Goal: Task Accomplishment & Management: Understand process/instructions

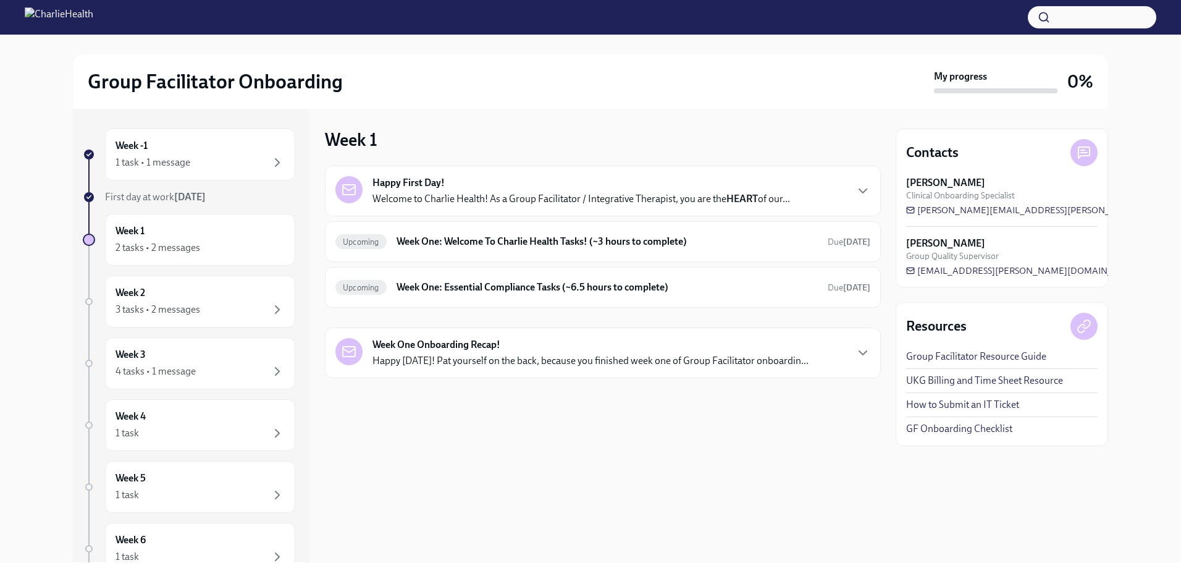
click at [552, 189] on div "Happy First Day! Welcome to Charlie Health! As a Group Facilitator / Integrativ…" at bounding box center [580, 191] width 417 height 30
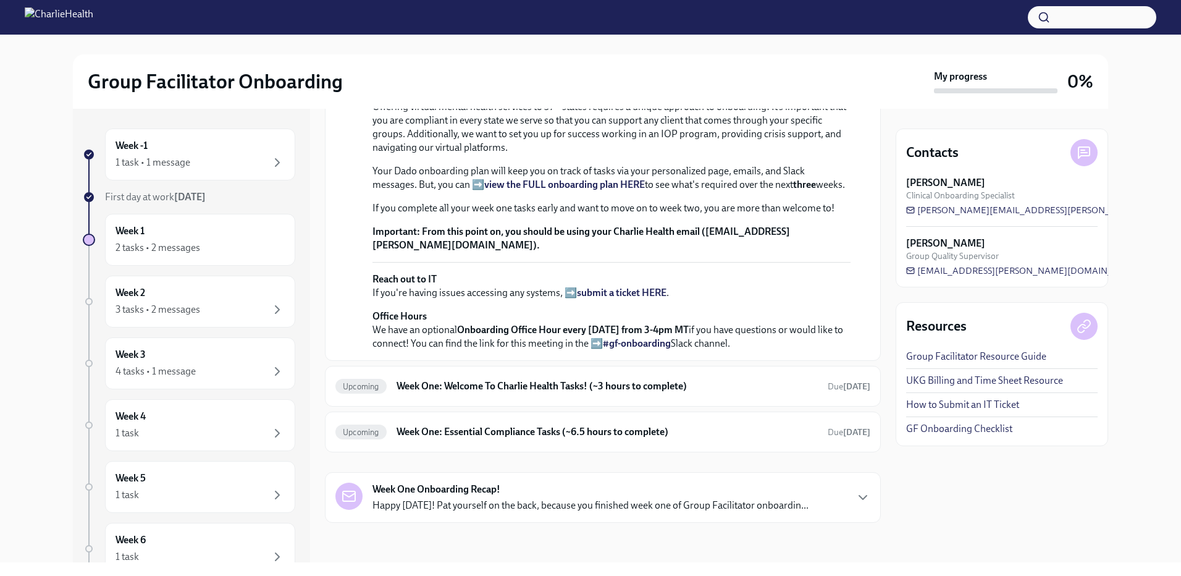
scroll to position [401, 0]
click at [527, 379] on h6 "Week One: Welcome To Charlie Health Tasks! (~3 hours to complete)" at bounding box center [606, 386] width 421 height 14
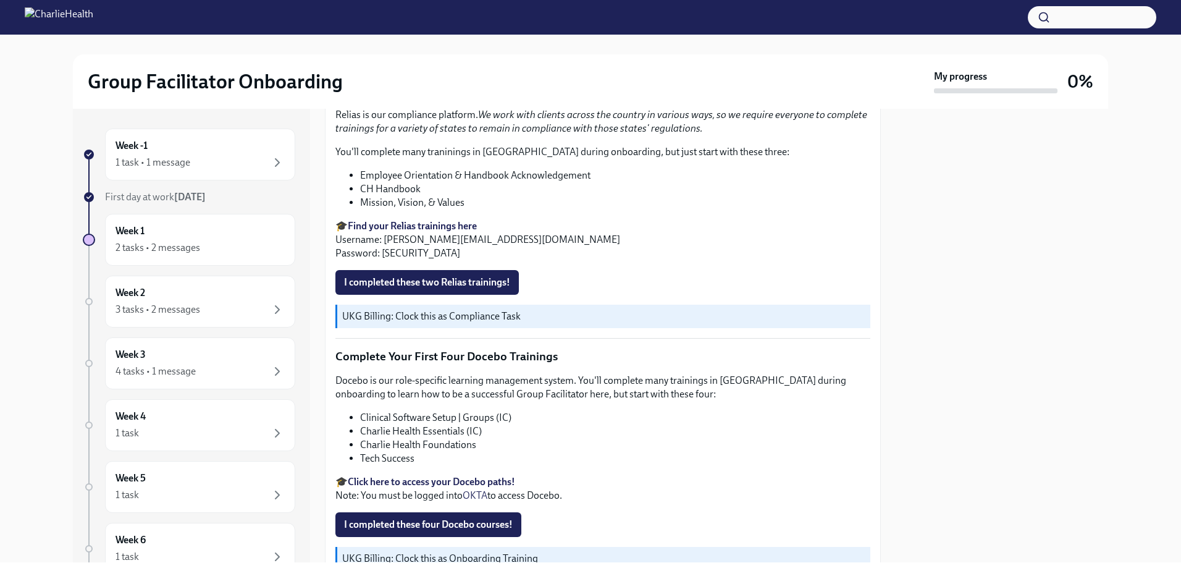
scroll to position [1607, 0]
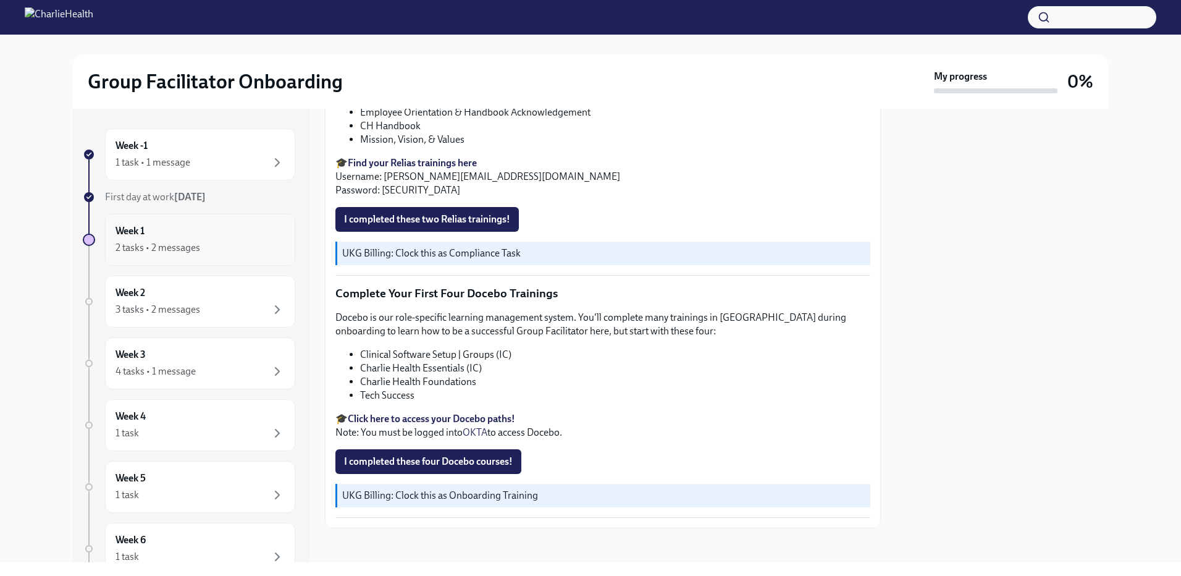
click at [141, 233] on h6 "Week 1" at bounding box center [129, 231] width 29 height 14
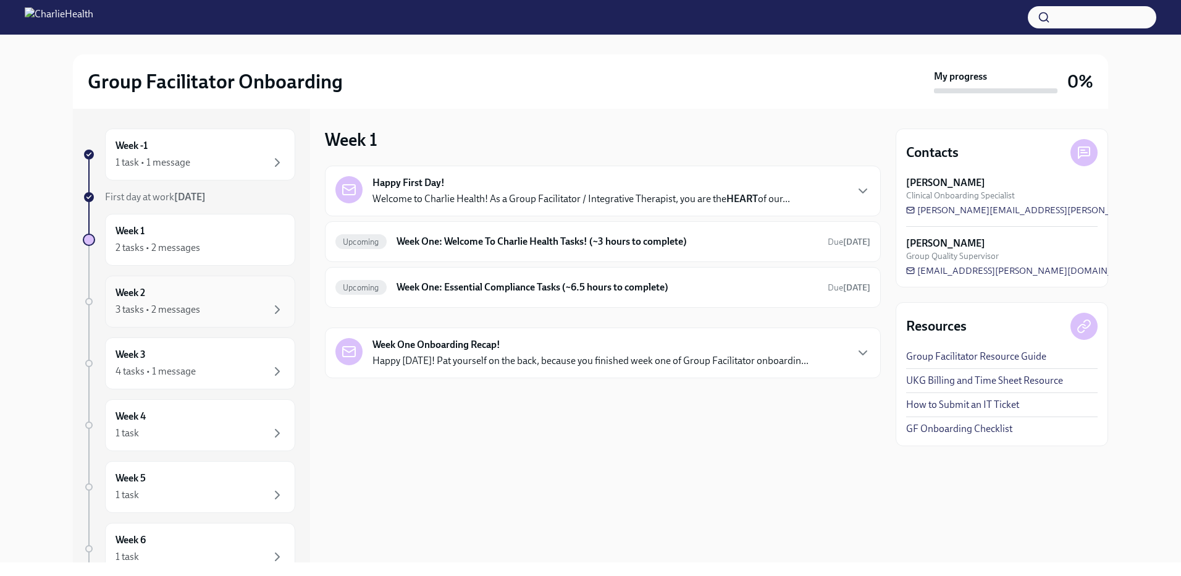
click at [182, 300] on div "Week 2 3 tasks • 2 messages" at bounding box center [199, 301] width 169 height 31
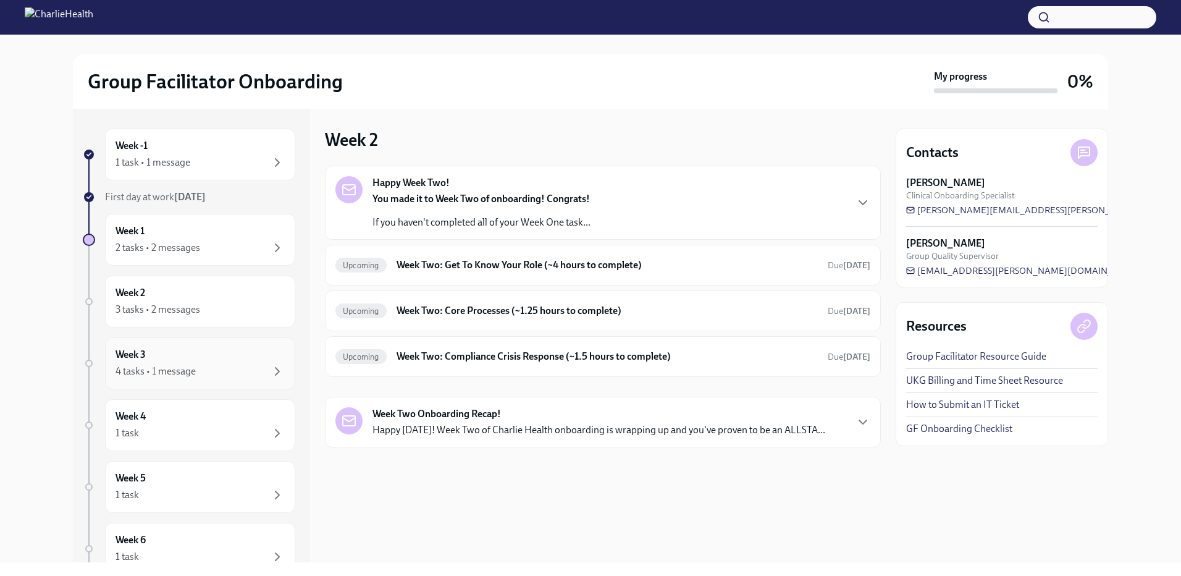
click at [193, 371] on div "4 tasks • 1 message" at bounding box center [155, 371] width 80 height 14
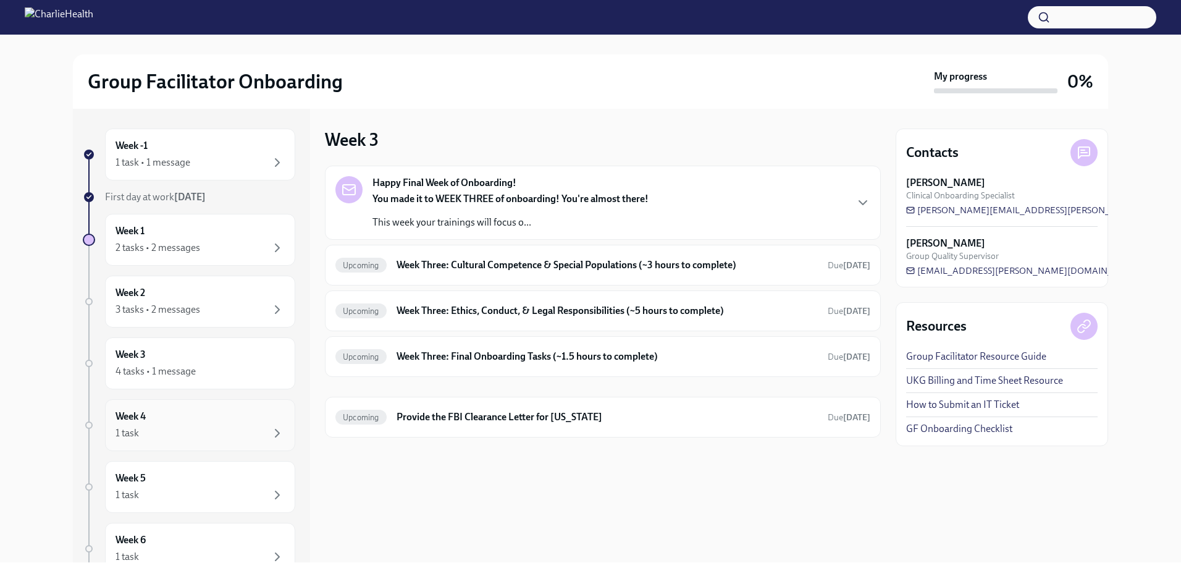
click at [183, 411] on div "Week 4 1 task" at bounding box center [199, 424] width 169 height 31
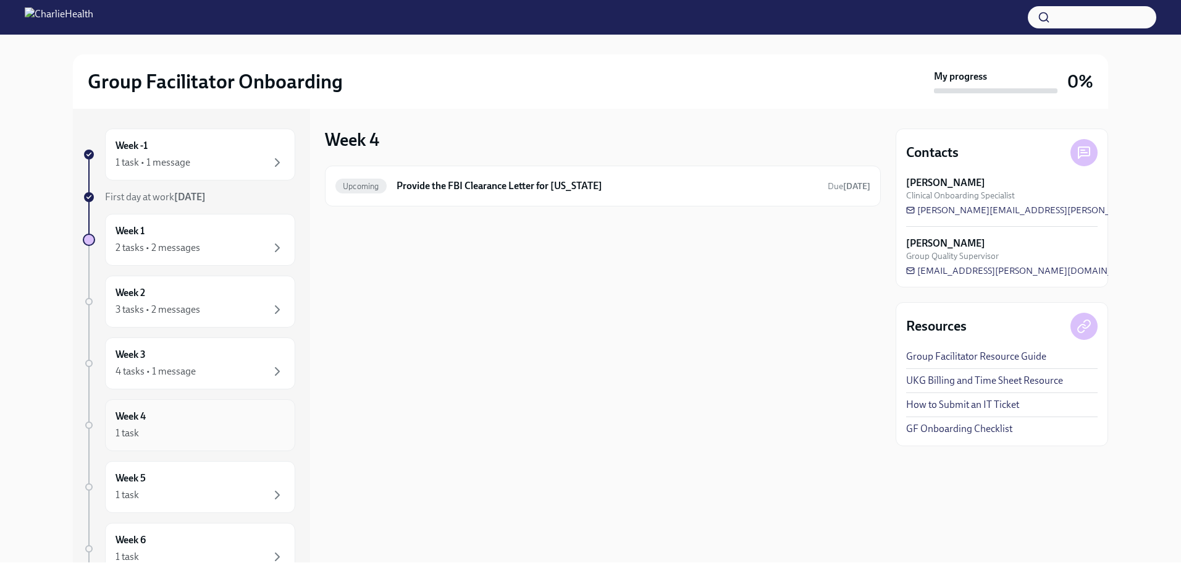
scroll to position [85, 0]
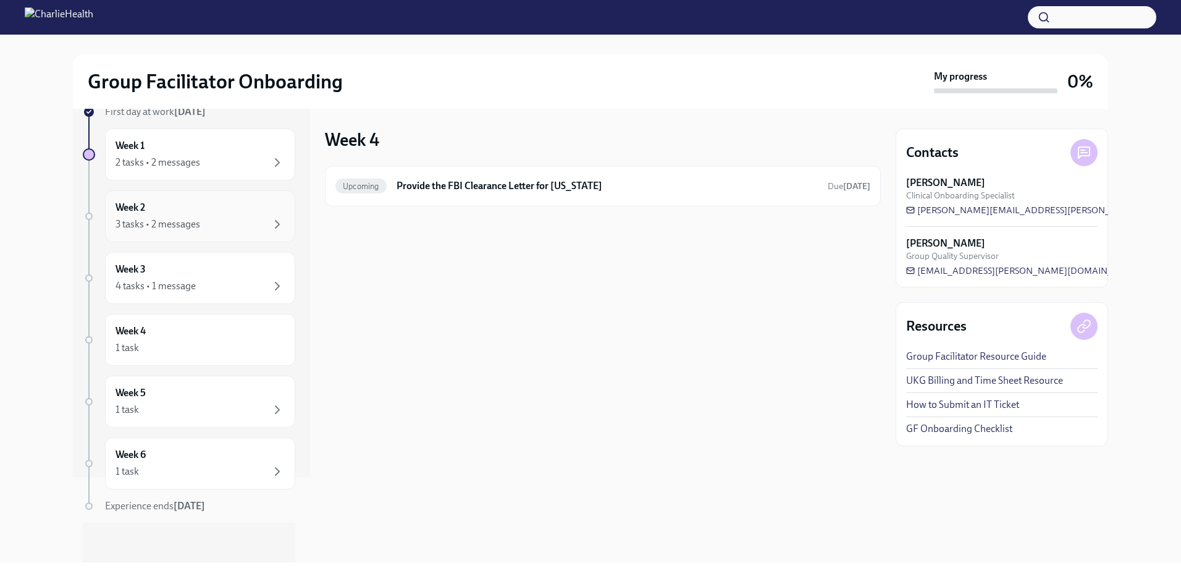
click at [163, 209] on div "Week 2 3 tasks • 2 messages" at bounding box center [199, 216] width 169 height 31
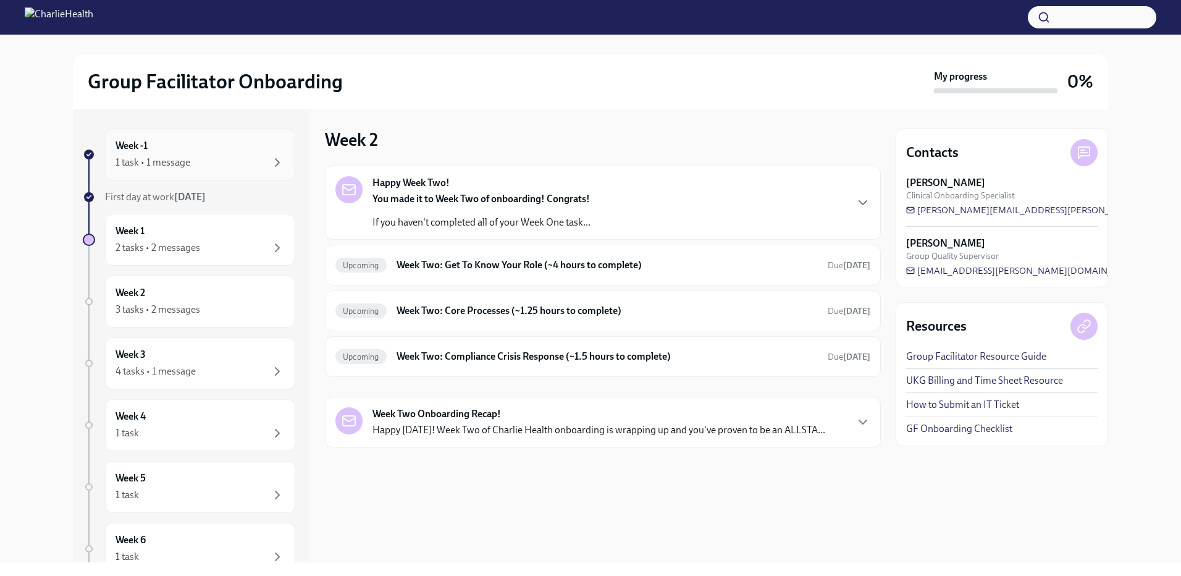
click at [176, 154] on div "Week -1 1 task • 1 message" at bounding box center [199, 154] width 169 height 31
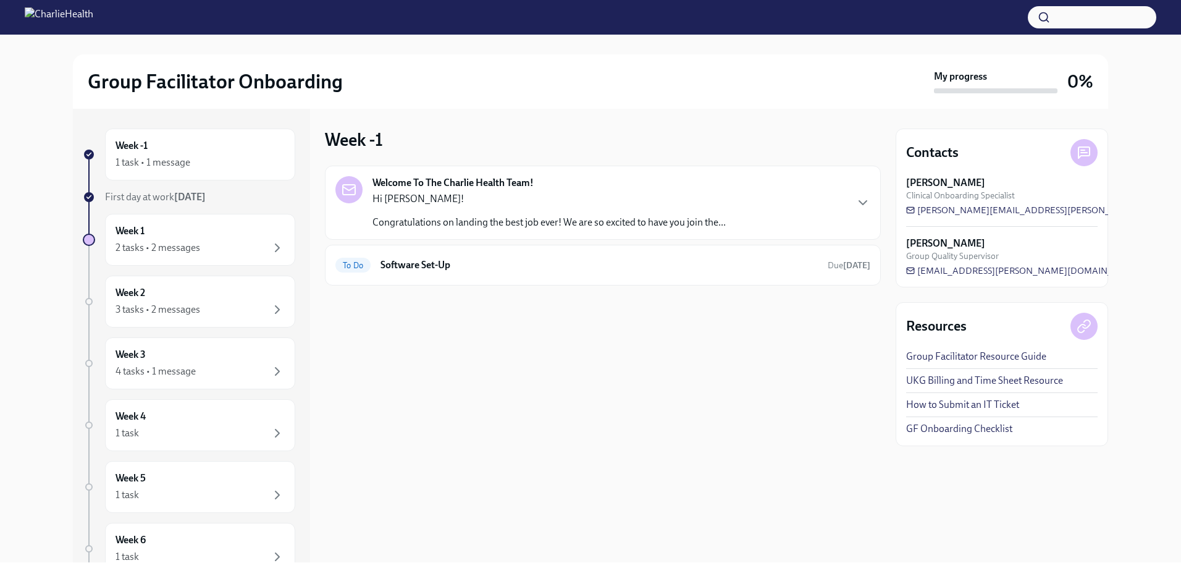
click at [481, 195] on p "Hi [PERSON_NAME]!" at bounding box center [548, 199] width 353 height 14
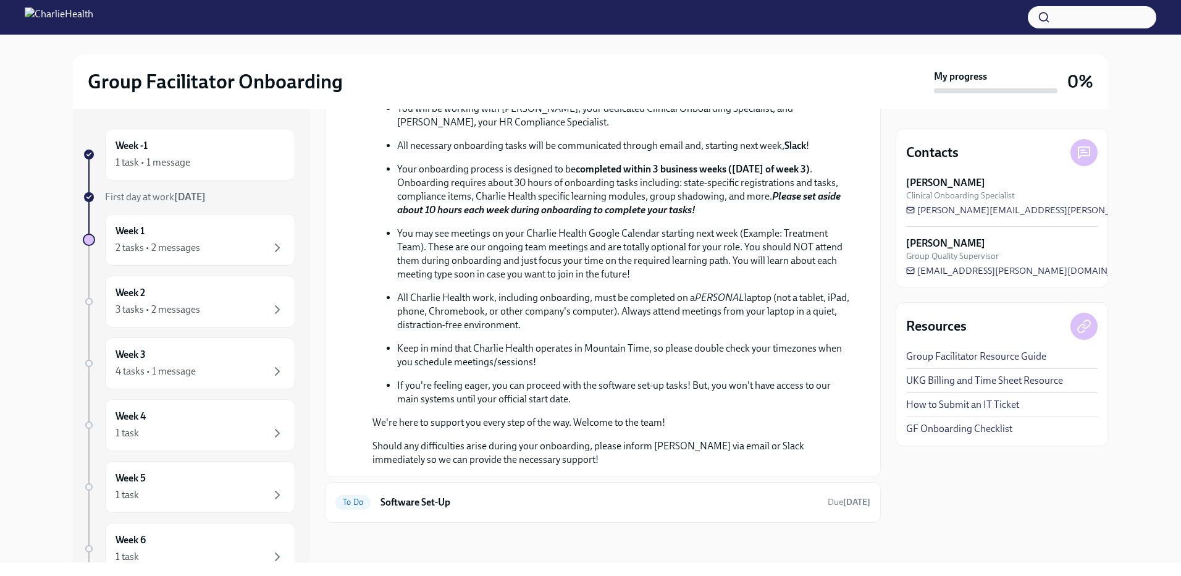
scroll to position [355, 0]
click at [435, 498] on h6 "Software Set-Up" at bounding box center [598, 502] width 437 height 14
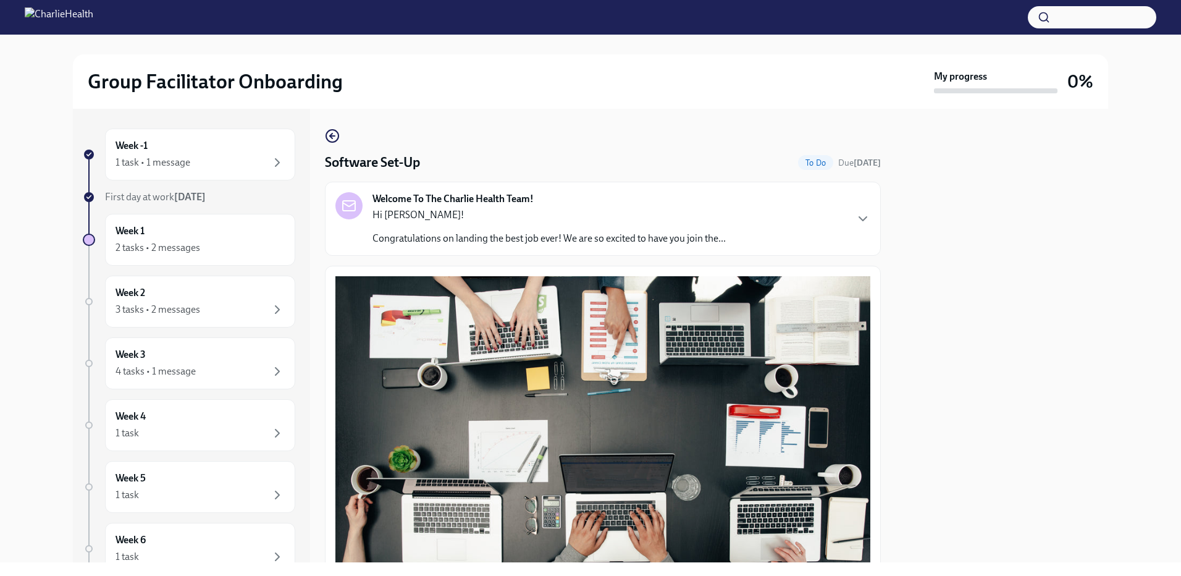
scroll to position [298, 0]
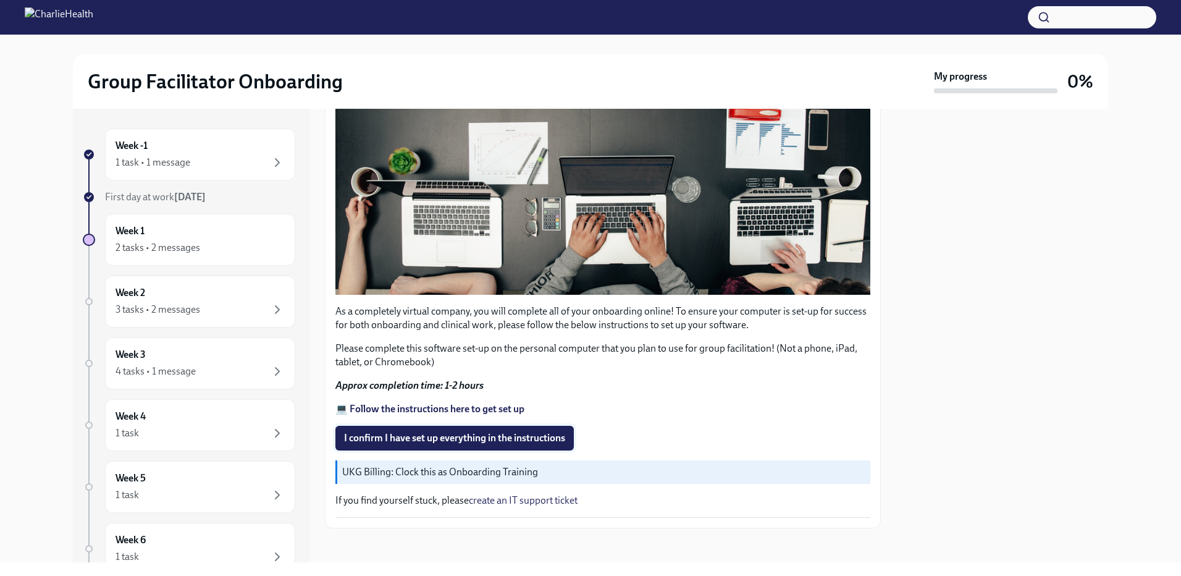
click at [436, 435] on span "I confirm I have set up everything in the instructions" at bounding box center [454, 438] width 221 height 12
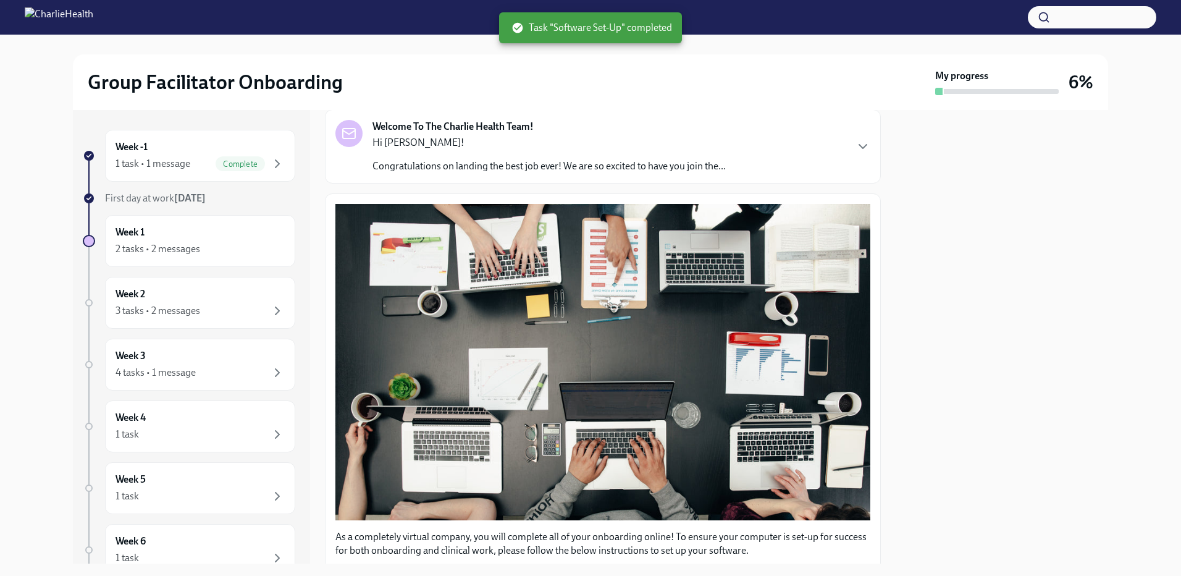
scroll to position [51, 0]
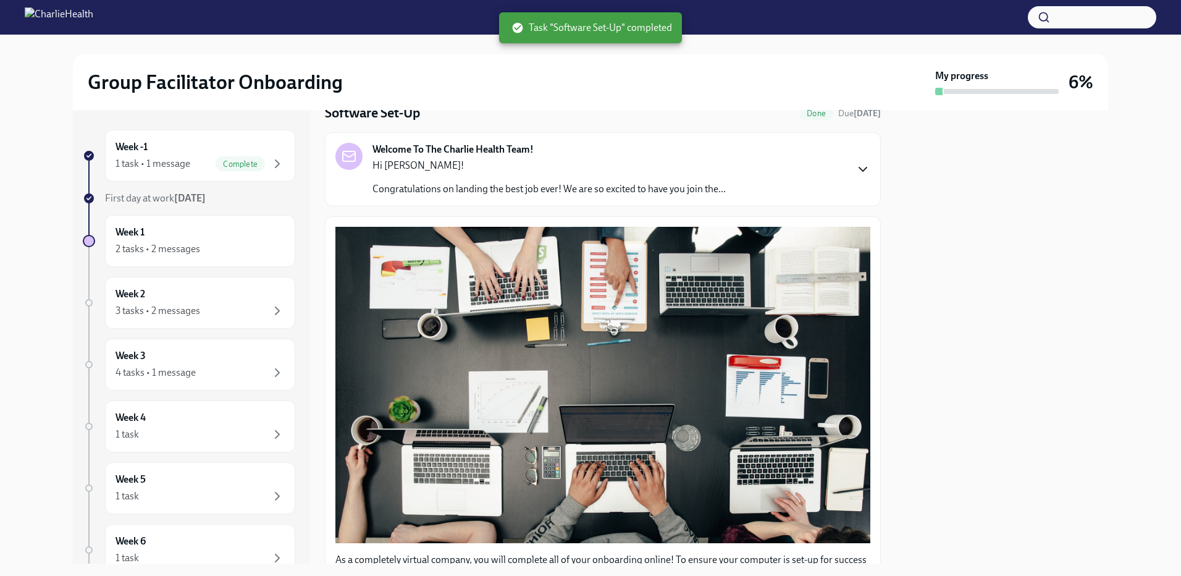
click at [856, 175] on icon "button" at bounding box center [862, 169] width 15 height 15
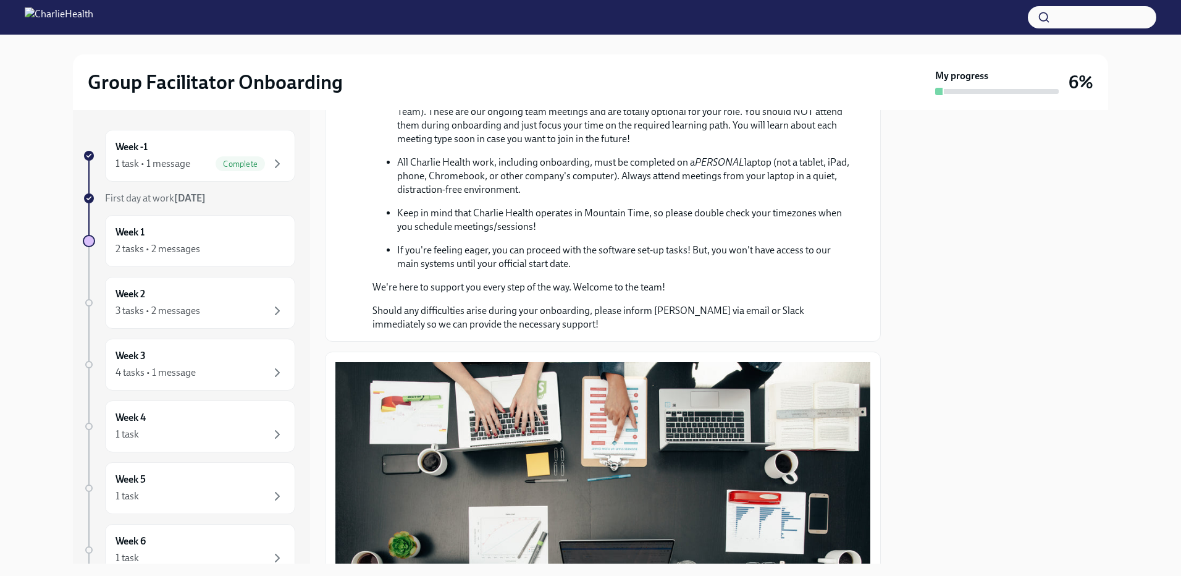
scroll to position [272, 0]
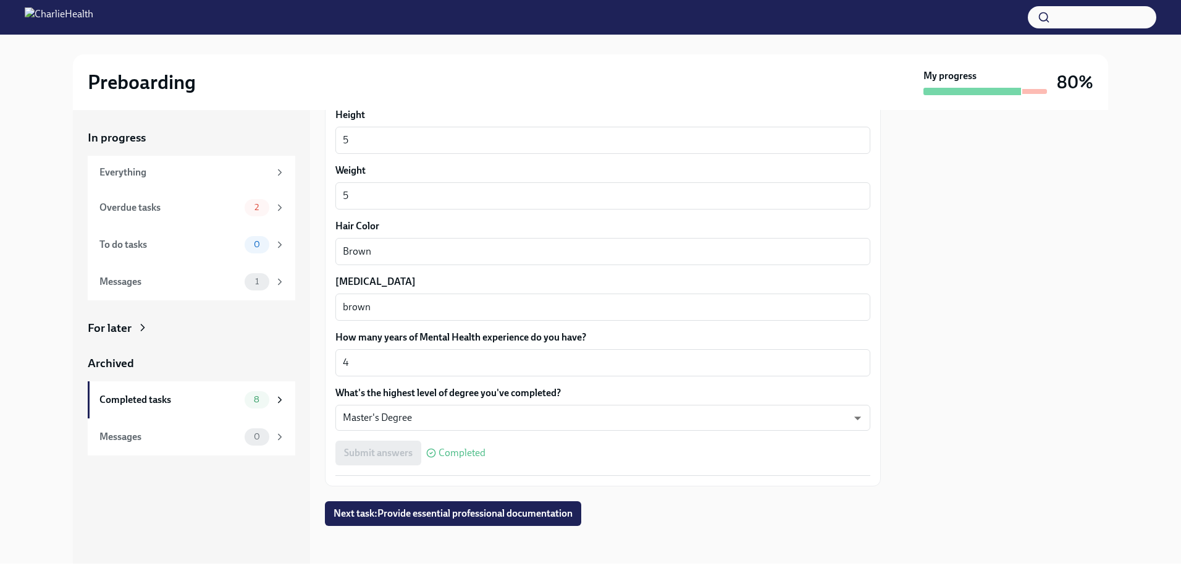
scroll to position [1034, 0]
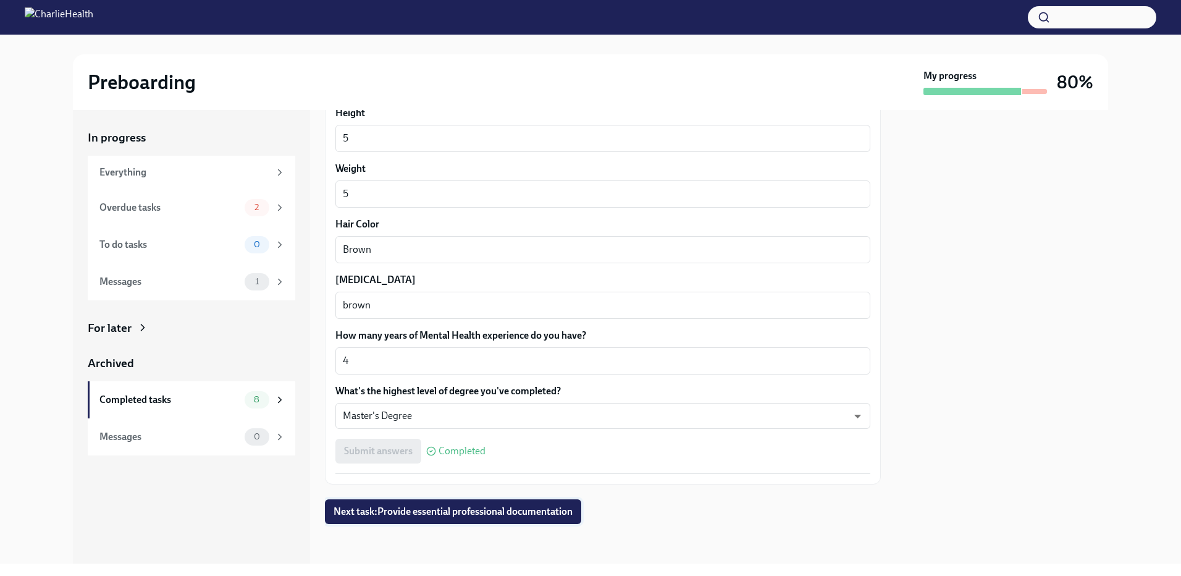
click at [482, 507] on span "Next task : Provide essential professional documentation" at bounding box center [452, 511] width 239 height 12
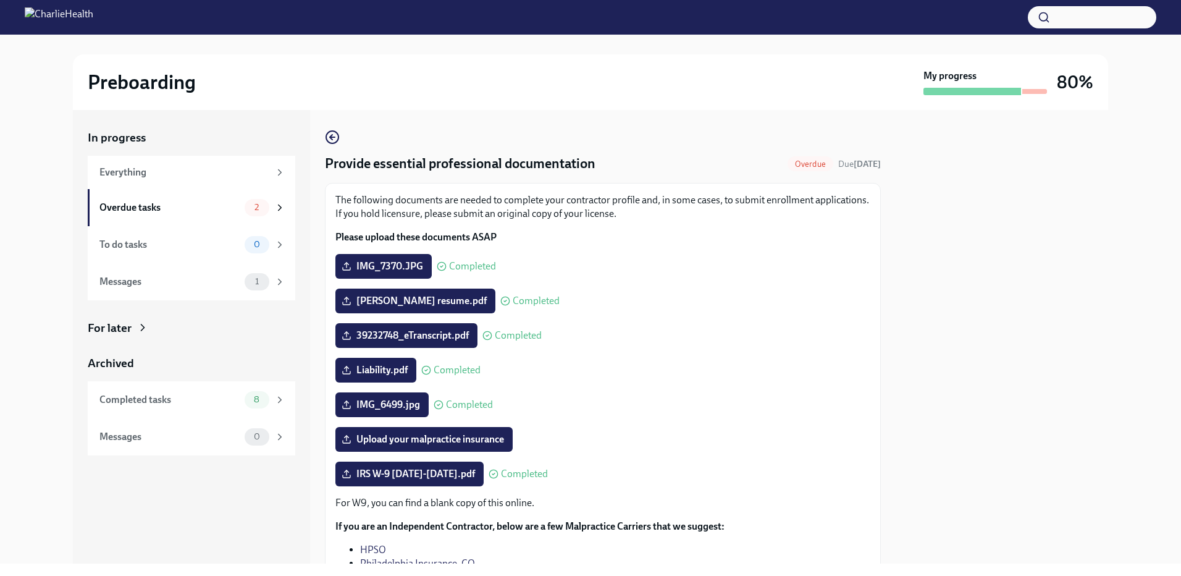
scroll to position [144, 0]
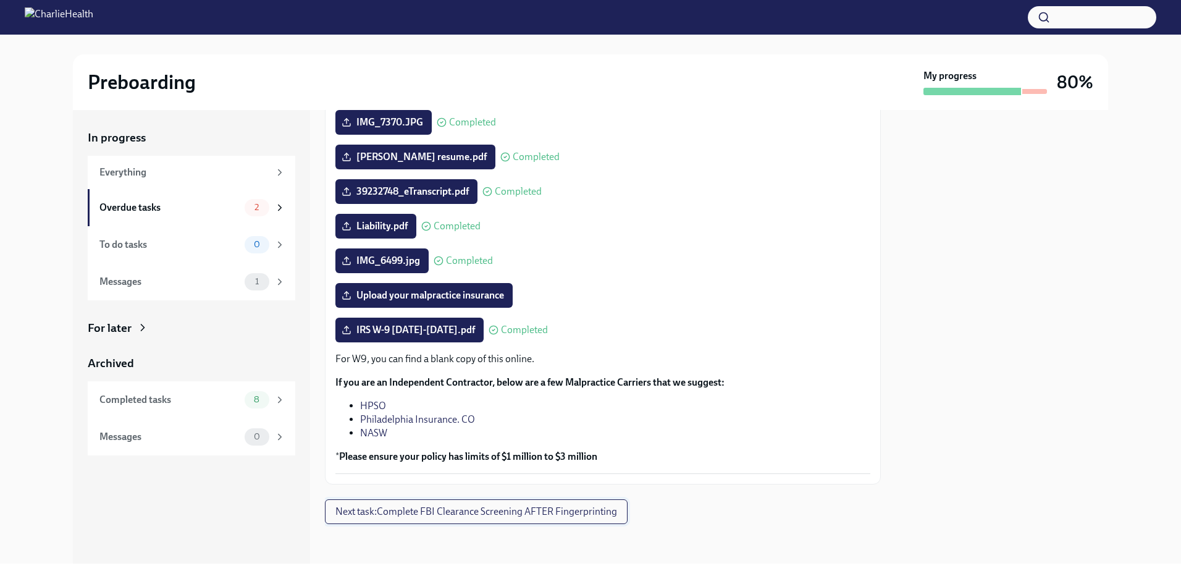
click at [464, 515] on span "Next task : Complete FBI Clearance Screening AFTER Fingerprinting" at bounding box center [476, 511] width 282 height 12
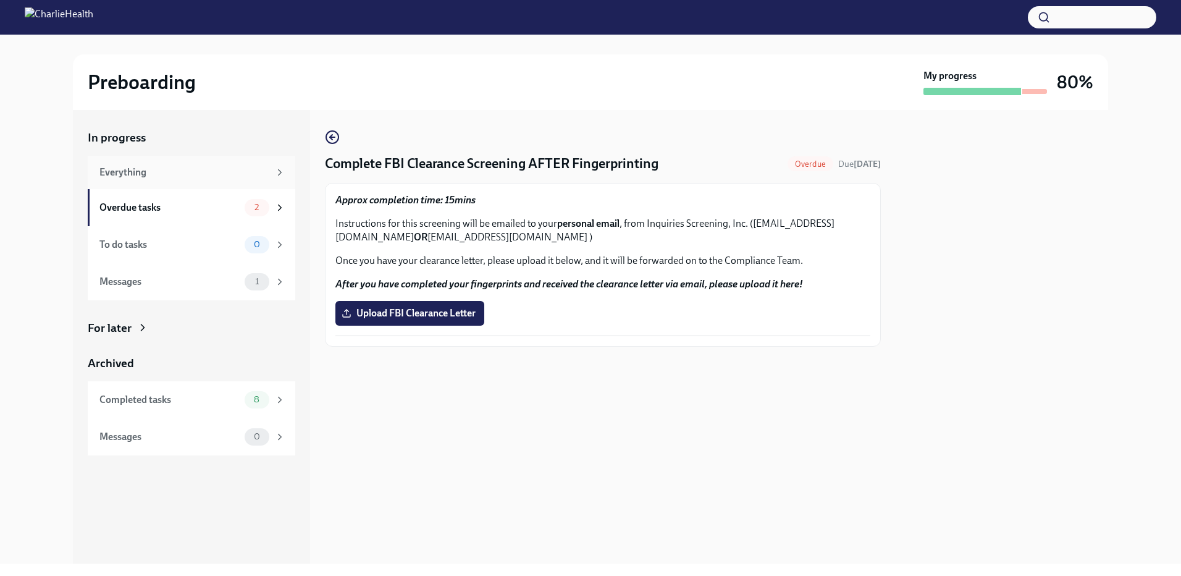
click at [141, 176] on div "Everything" at bounding box center [184, 173] width 170 height 14
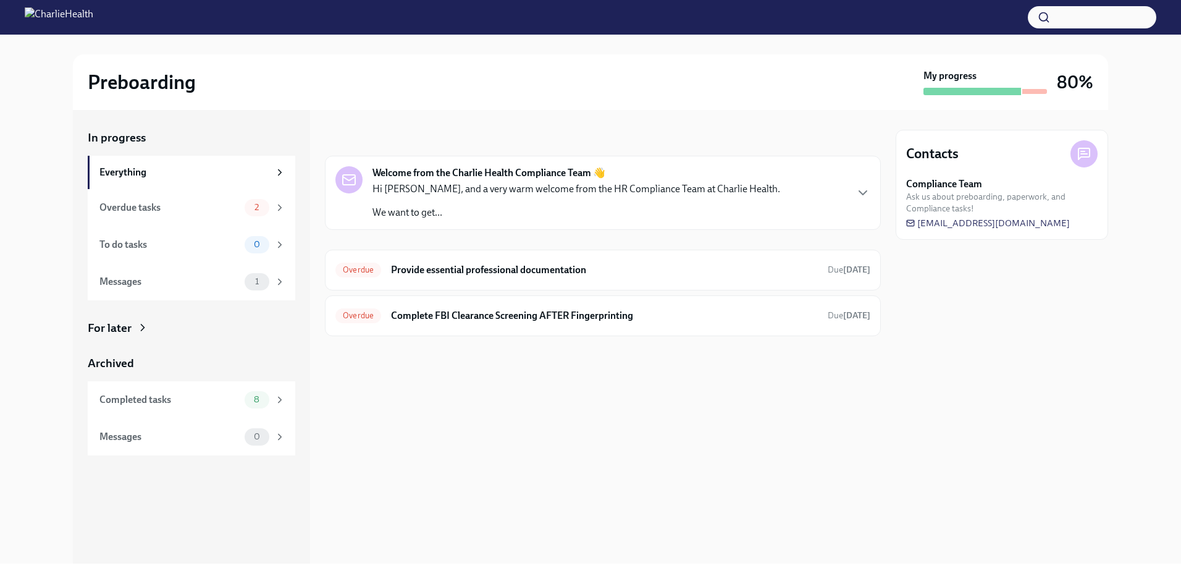
click at [144, 331] on icon at bounding box center [142, 327] width 12 height 12
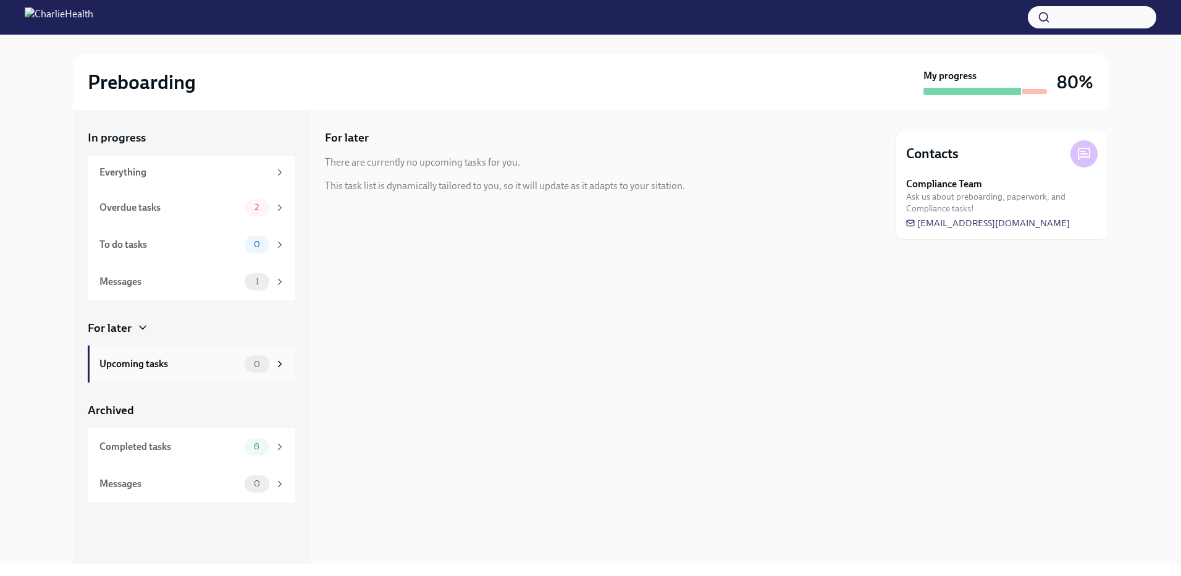
click at [145, 359] on div "Upcoming tasks" at bounding box center [169, 364] width 140 height 14
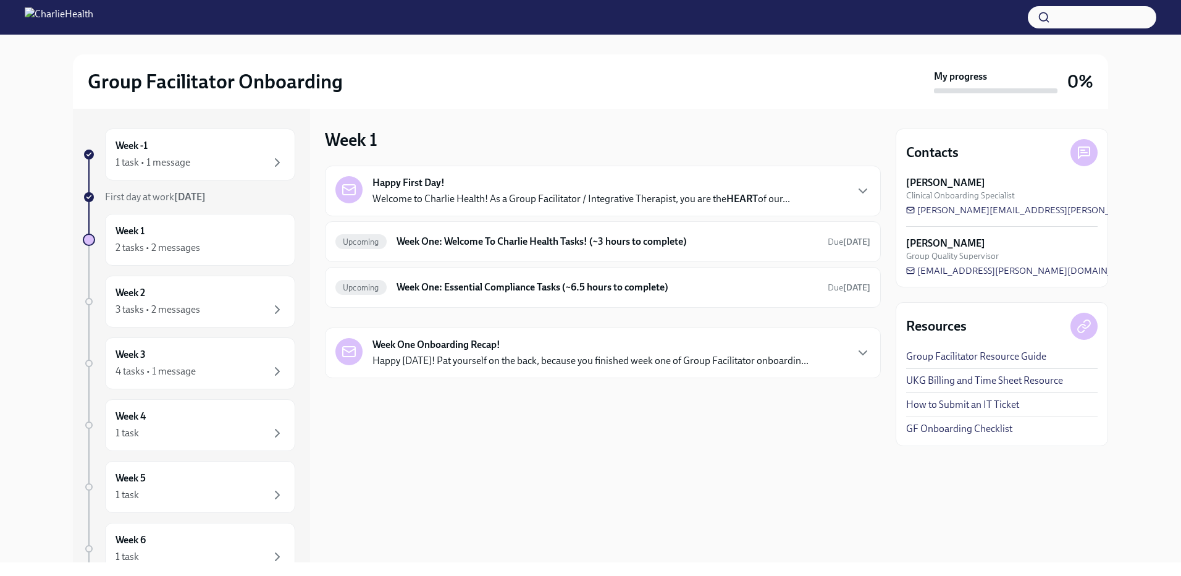
click at [379, 187] on strong "Happy First Day!" at bounding box center [408, 183] width 72 height 14
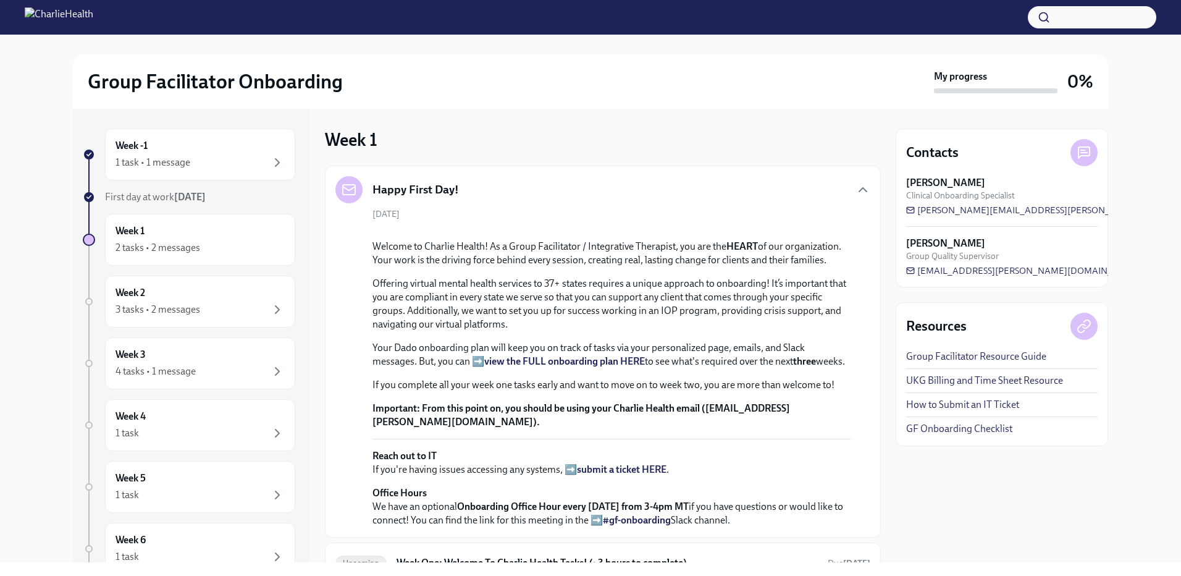
scroll to position [247, 0]
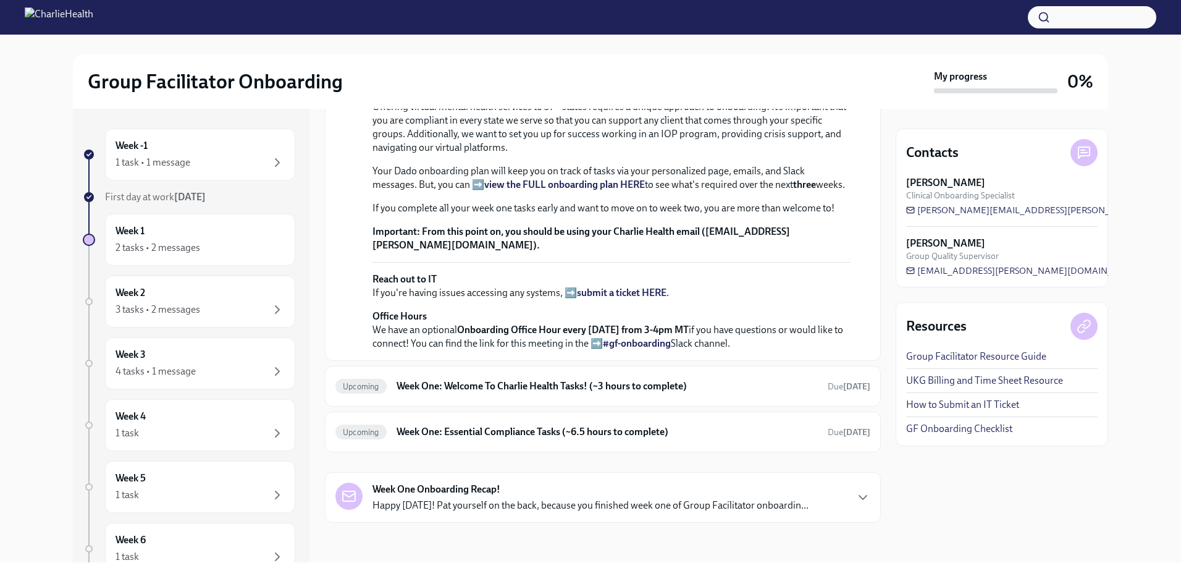
click at [515, 190] on strong "view the FULL onboarding plan HERE" at bounding box center [564, 184] width 161 height 12
click at [934, 428] on link "GF Onboarding Checklist" at bounding box center [959, 430] width 106 height 14
